Goal: Information Seeking & Learning: Learn about a topic

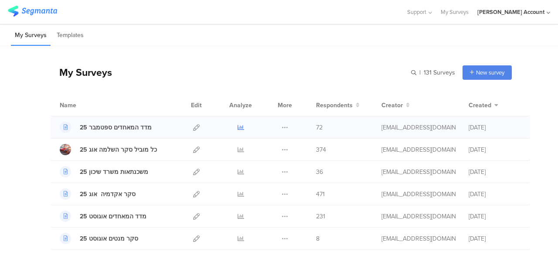
click at [237, 126] on icon at bounding box center [240, 127] width 7 height 7
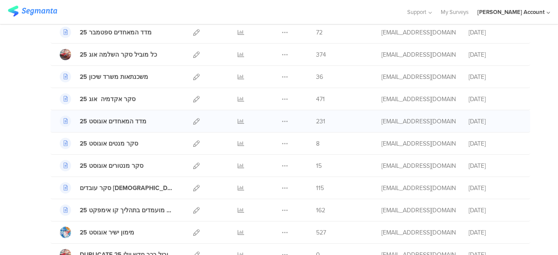
scroll to position [131, 0]
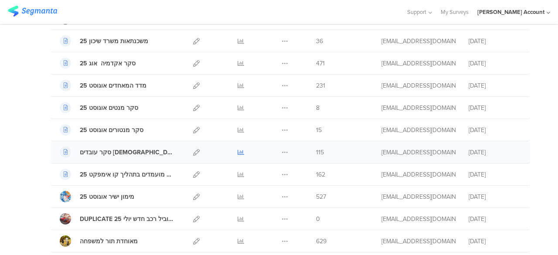
click at [237, 149] on icon at bounding box center [240, 152] width 7 height 7
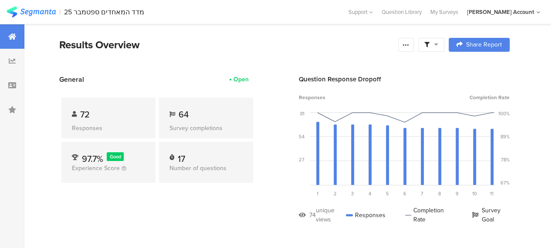
click at [444, 43] on div at bounding box center [431, 45] width 26 height 14
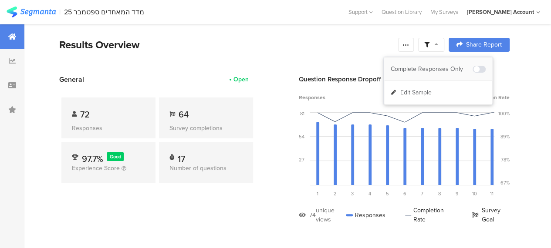
click at [449, 70] on div "Complete Responses Only" at bounding box center [432, 69] width 82 height 9
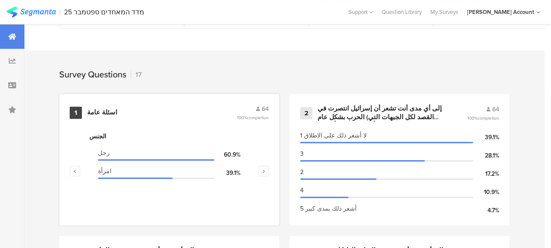
scroll to position [348, 0]
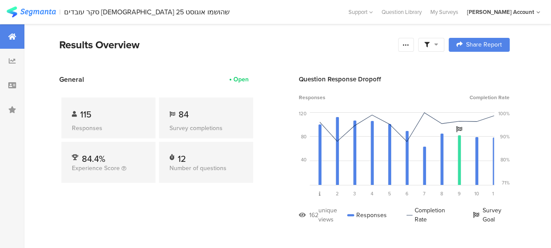
click at [438, 47] on icon at bounding box center [436, 44] width 4 height 6
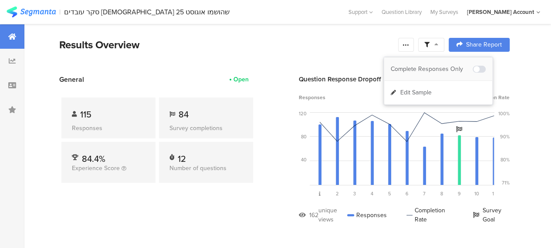
click at [457, 65] on div "Complete Responses Only" at bounding box center [432, 69] width 82 height 9
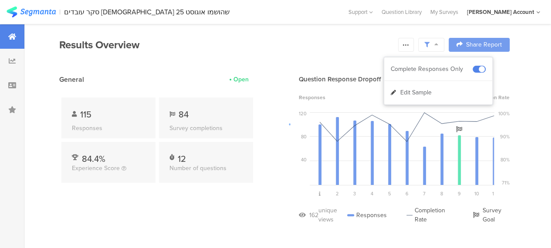
click at [196, 213] on div at bounding box center [275, 124] width 551 height 248
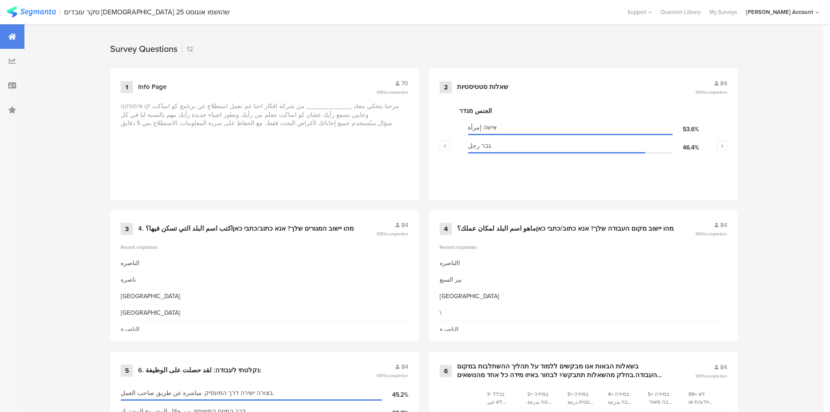
scroll to position [348, 0]
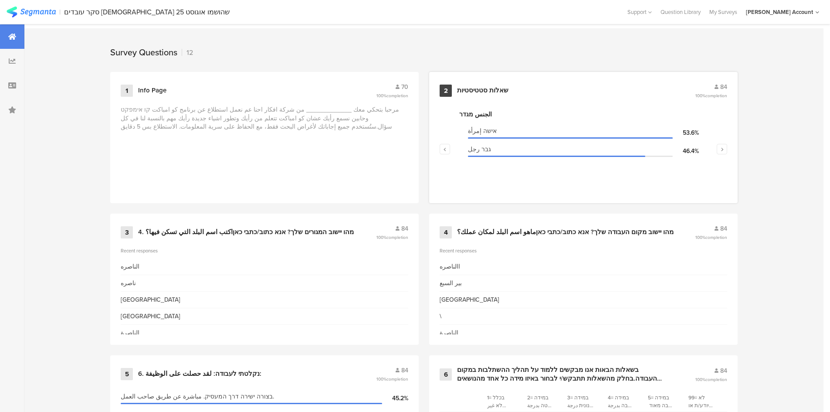
click at [489, 87] on div "שאלות סטטיסטיות" at bounding box center [482, 90] width 51 height 9
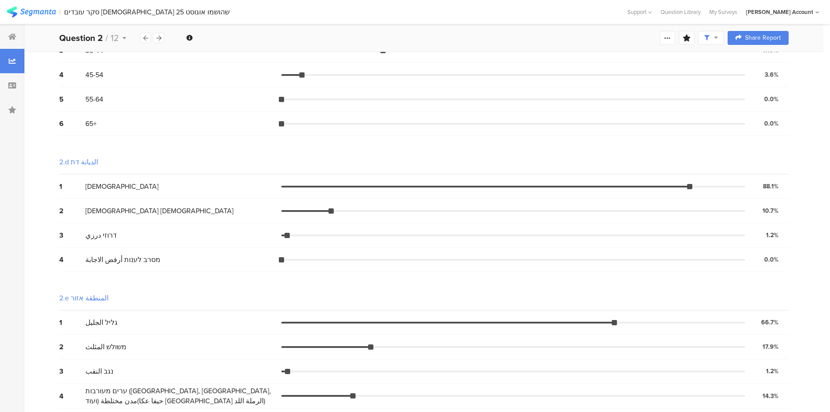
scroll to position [393, 0]
click at [127, 38] on div "Question 2 / 12" at bounding box center [99, 37] width 81 height 13
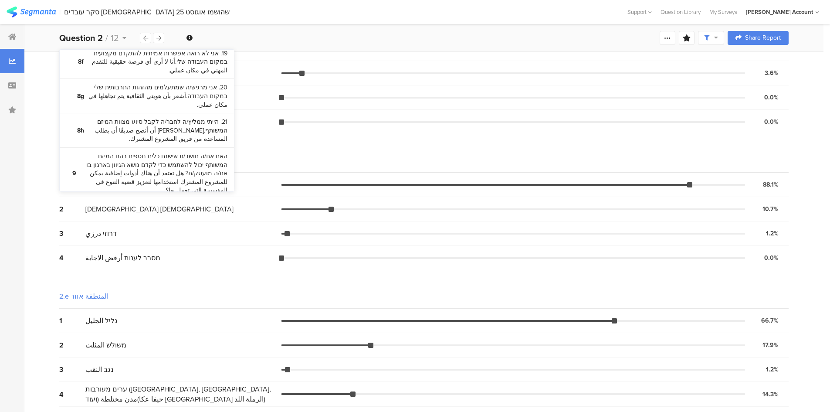
scroll to position [837, 0]
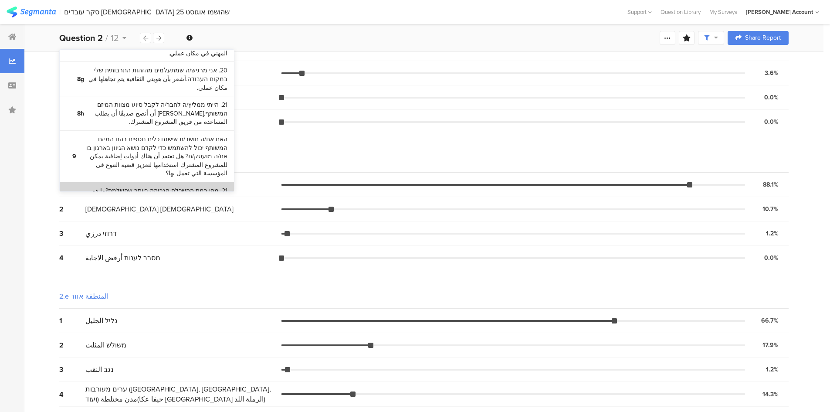
click at [184, 186] on bdi "21. מהי רמת ההשכלה הגבוהה ביותר שהשלמת?ما هو أعلى مستوى تعليمي أكملته؟" at bounding box center [154, 194] width 145 height 17
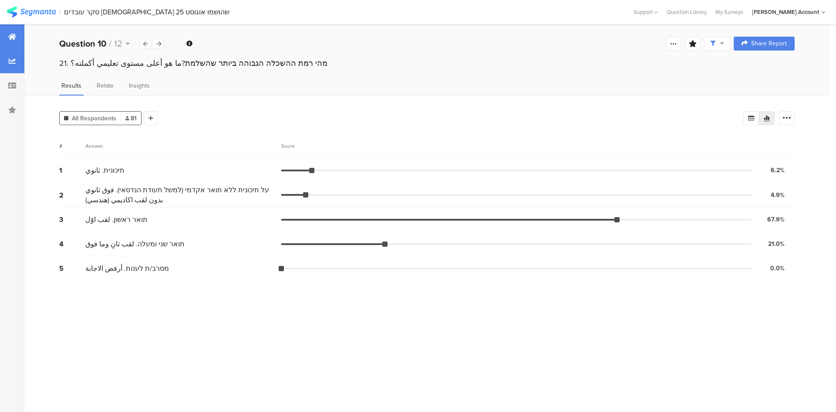
click at [10, 34] on icon at bounding box center [12, 36] width 8 height 7
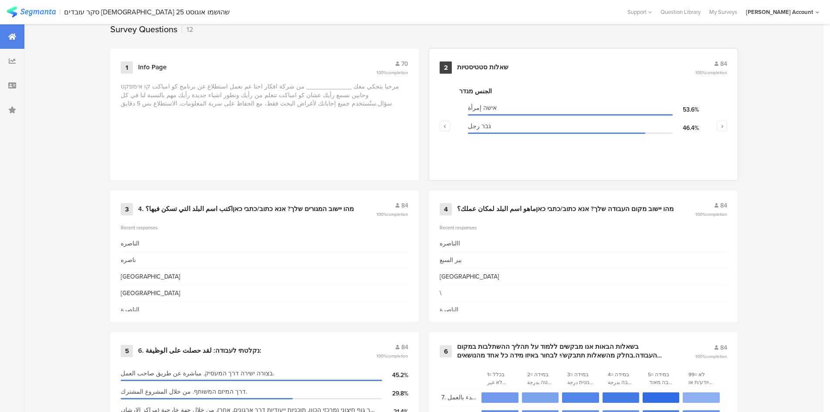
scroll to position [392, 0]
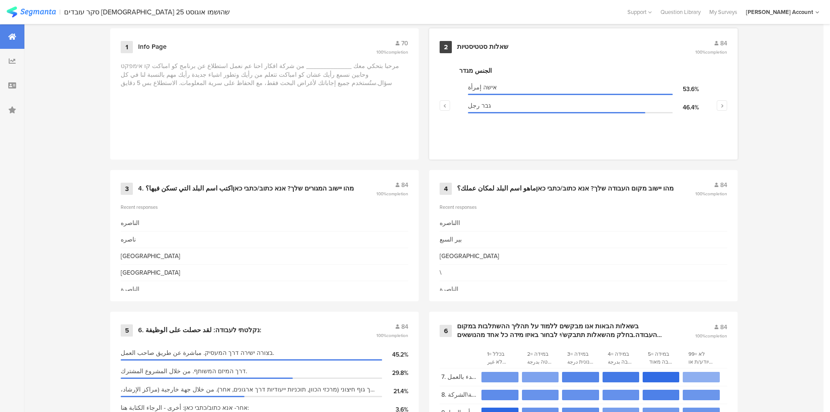
click at [497, 44] on div "שאלות סטטיסטיות" at bounding box center [482, 47] width 51 height 9
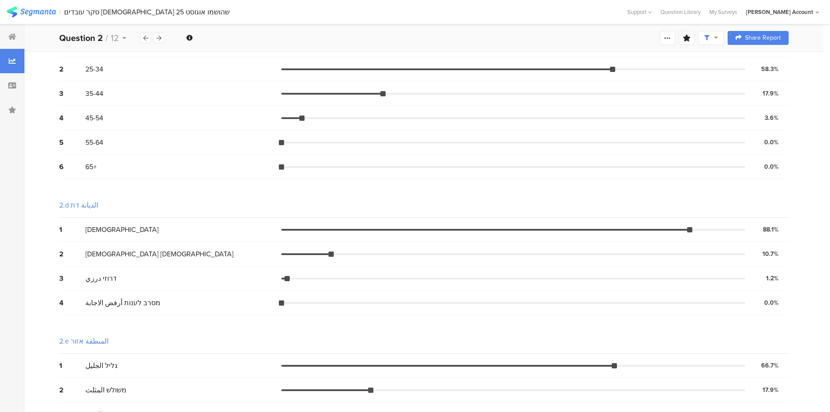
scroll to position [393, 0]
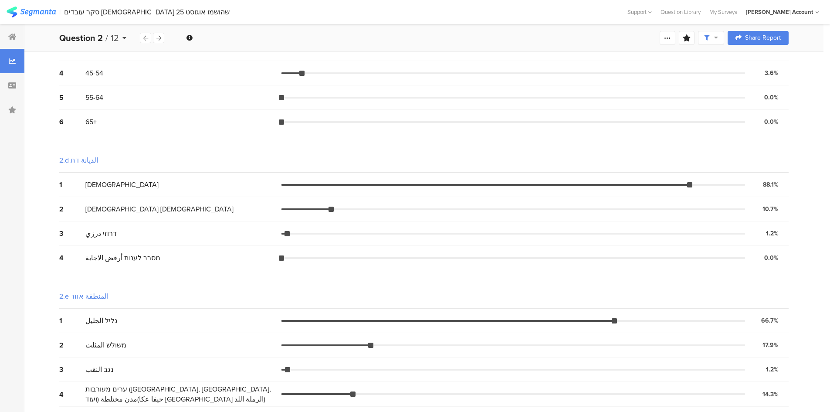
click at [124, 37] on icon at bounding box center [124, 38] width 4 height 6
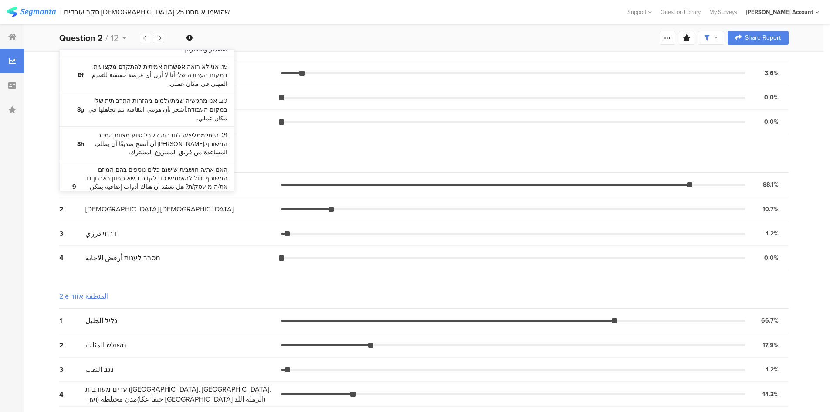
scroll to position [837, 0]
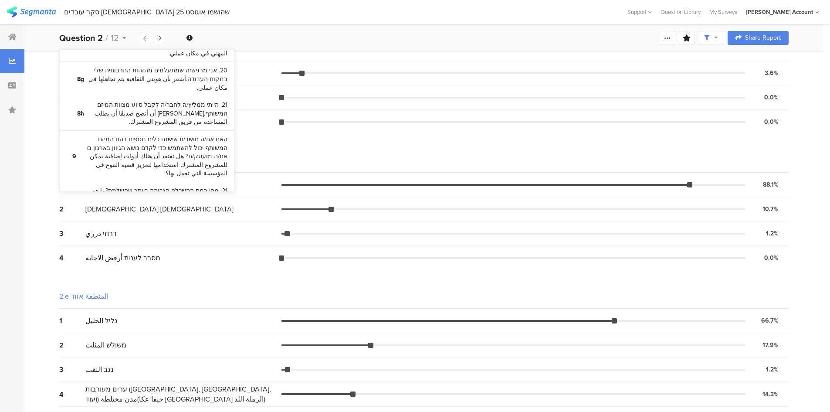
click at [187, 247] on bdi "23. מהי רמת העברית שלך?ما هو مستوى لغتك العبرية؟" at bounding box center [151, 251] width 139 height 9
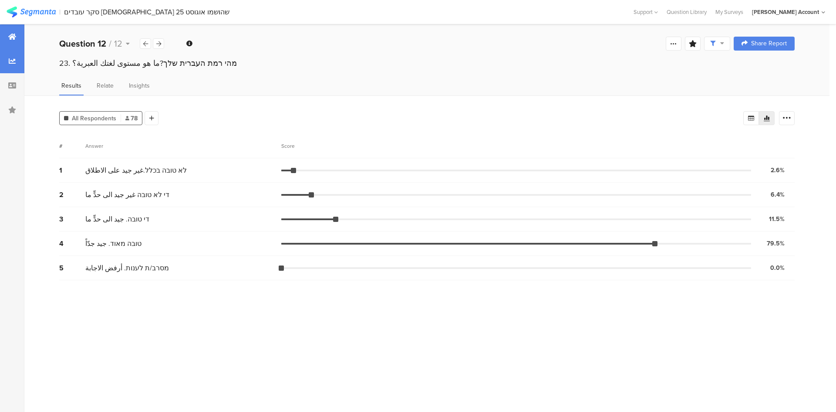
click at [8, 37] on icon at bounding box center [12, 36] width 8 height 7
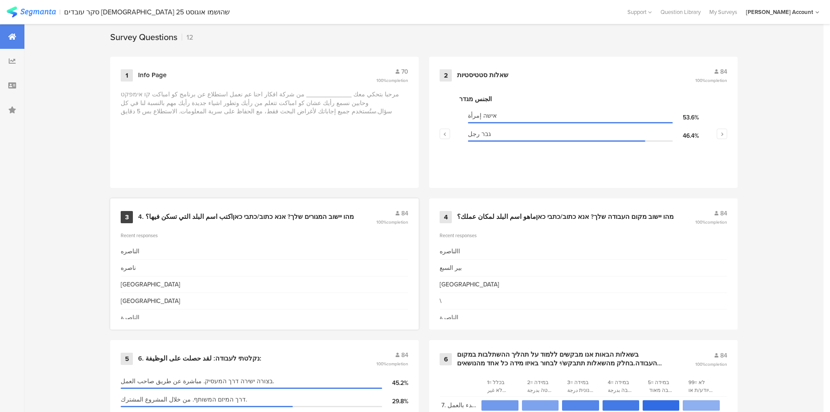
scroll to position [392, 0]
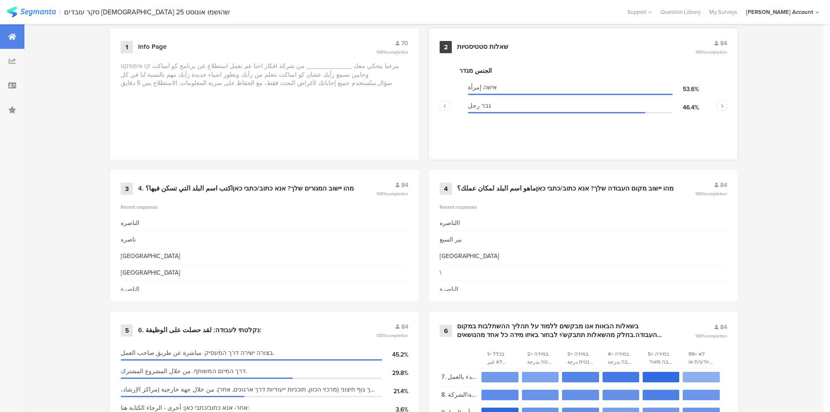
click at [488, 43] on div "שאלות סטטיסטיות" at bounding box center [482, 47] width 51 height 9
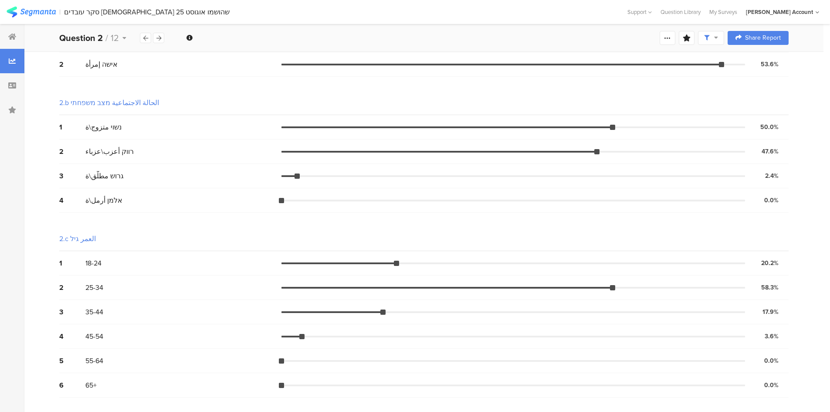
scroll to position [131, 0]
click at [452, 189] on div "4 אלמן أرمل\ة 0.0% 0 votes" at bounding box center [423, 200] width 729 height 24
